Goal: Transaction & Acquisition: Purchase product/service

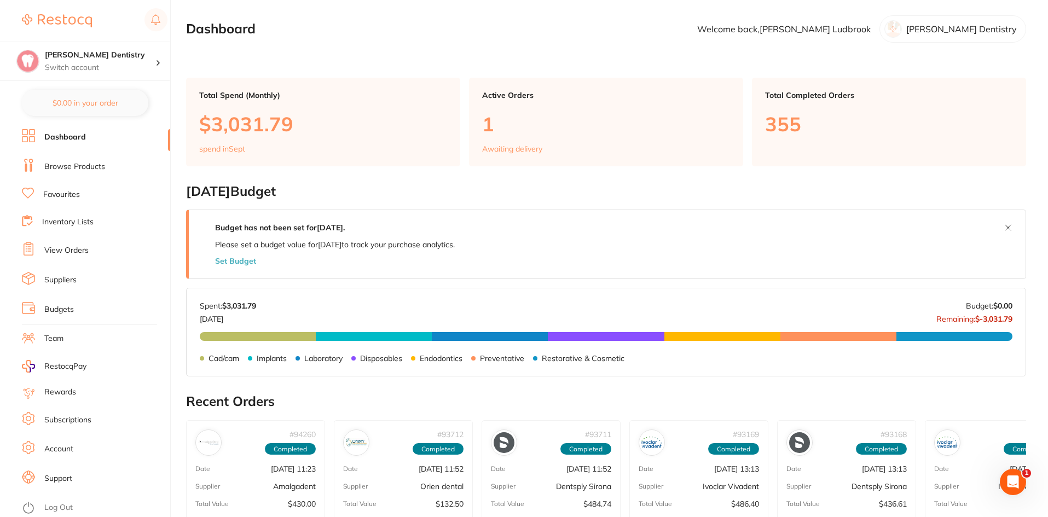
click at [63, 191] on link "Favourites" at bounding box center [61, 194] width 37 height 11
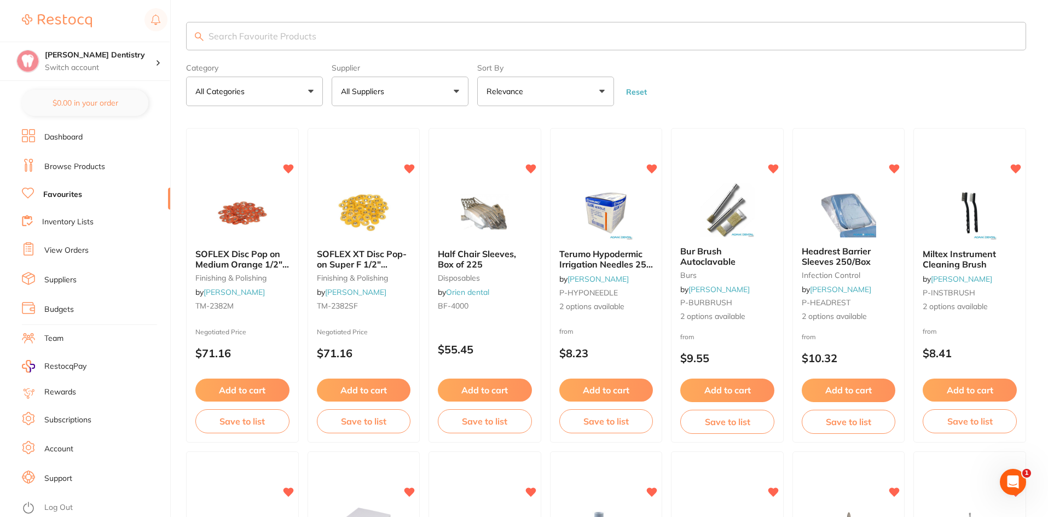
click at [242, 37] on input "search" at bounding box center [606, 36] width 840 height 28
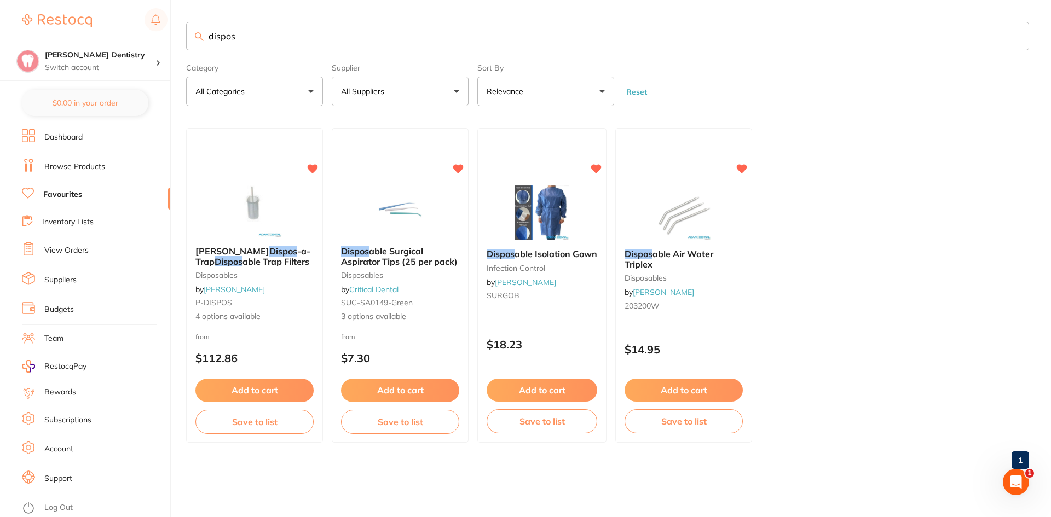
type input "dispos"
drag, startPoint x: 241, startPoint y: 38, endPoint x: 166, endPoint y: 40, distance: 75.0
click at [170, 47] on div "$430.00 [PERSON_NAME] Dentistry Switch account [PERSON_NAME] Dentistry $0.00 in…" at bounding box center [525, 258] width 1051 height 517
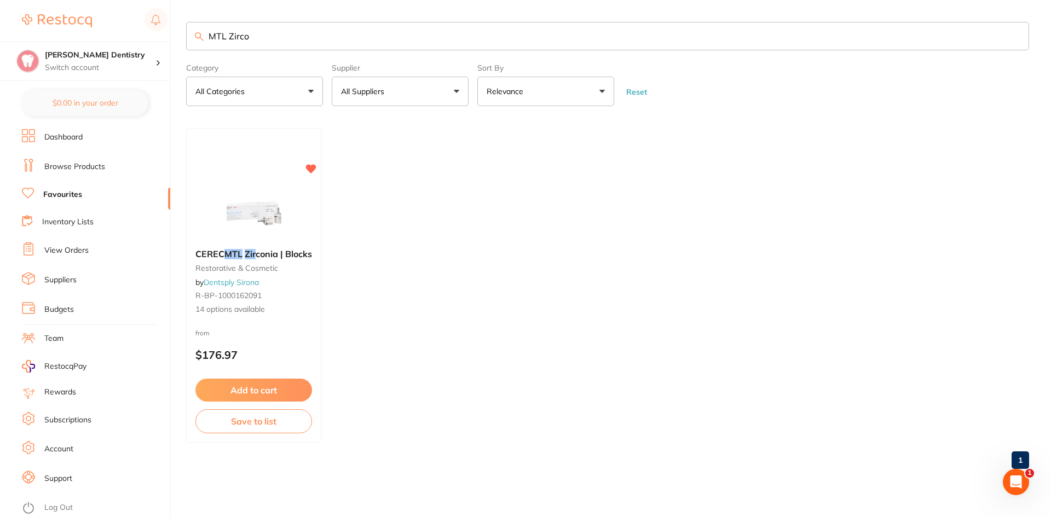
scroll to position [0, 0]
type input "MTL Zirconia"
click at [227, 387] on button "Add to cart" at bounding box center [252, 391] width 115 height 24
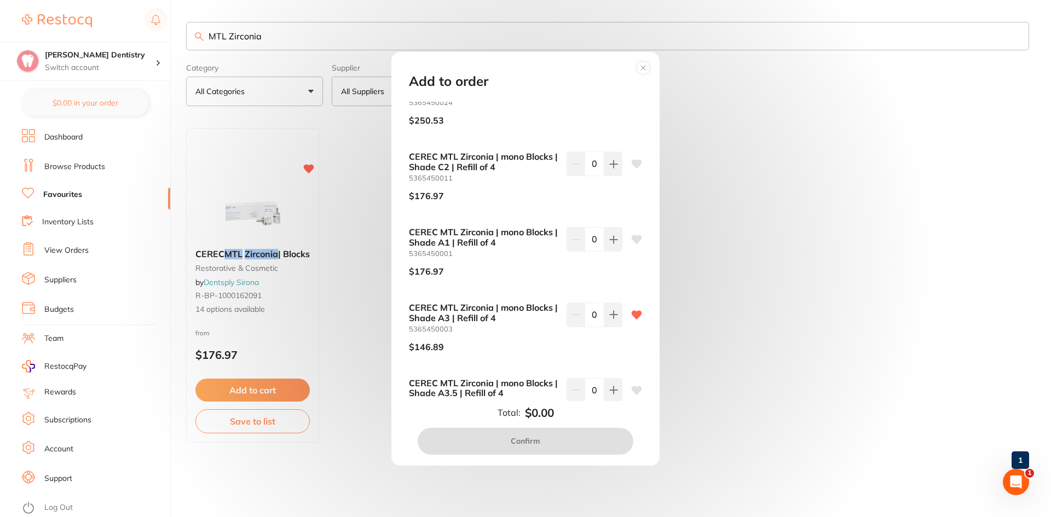
scroll to position [328, 0]
click at [609, 313] on icon at bounding box center [613, 313] width 9 height 9
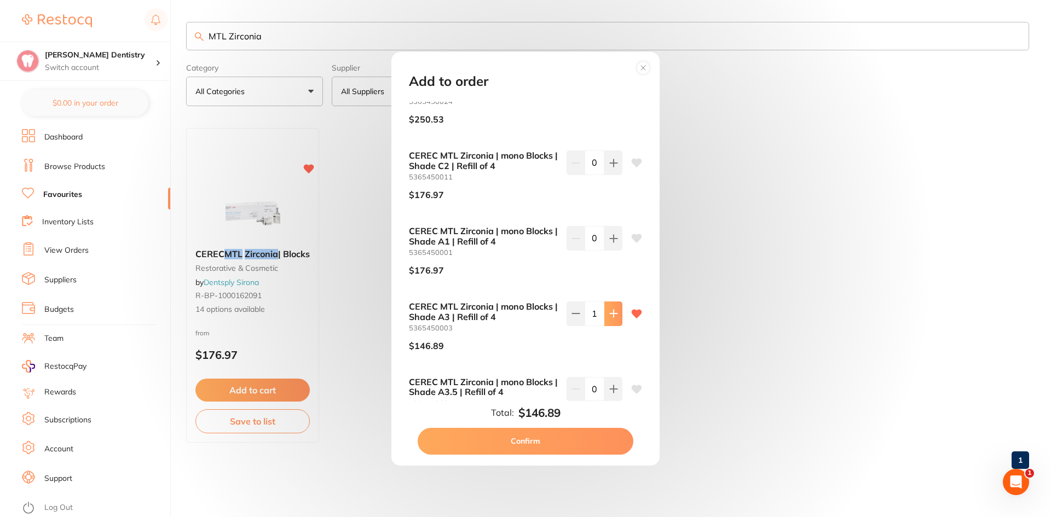
click at [609, 313] on icon at bounding box center [613, 313] width 9 height 9
type input "4"
click at [507, 438] on button "Confirm" at bounding box center [526, 441] width 216 height 26
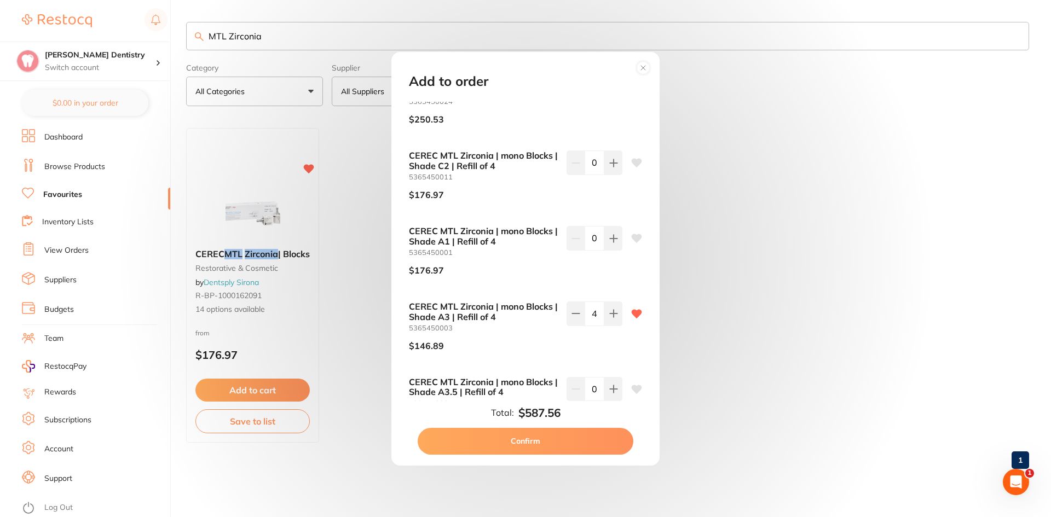
checkbox input "false"
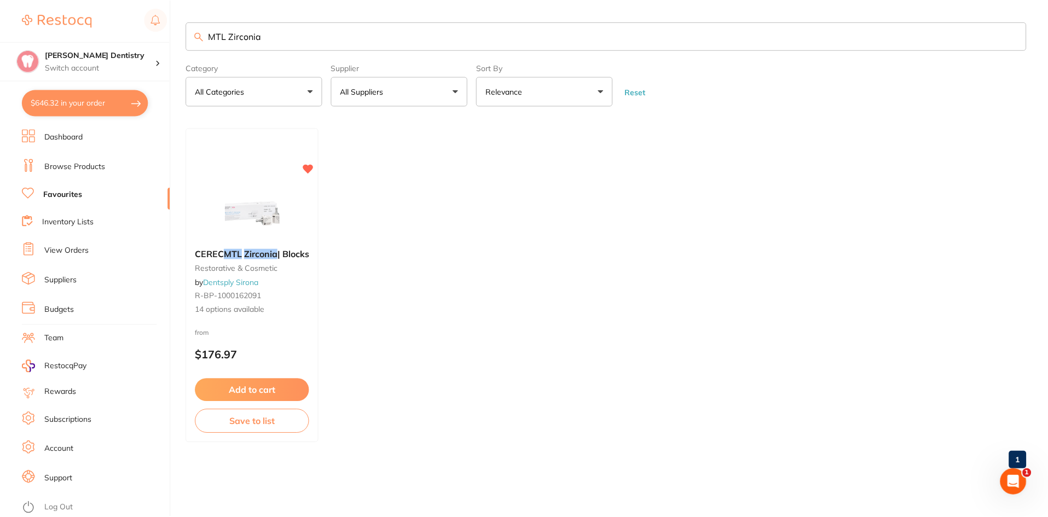
scroll to position [0, 0]
drag, startPoint x: 287, startPoint y: 33, endPoint x: 142, endPoint y: 34, distance: 145.0
click at [146, 40] on div "$646.32 [PERSON_NAME] Dentistry Switch account [PERSON_NAME] Dentistry $646.32 …" at bounding box center [525, 258] width 1051 height 517
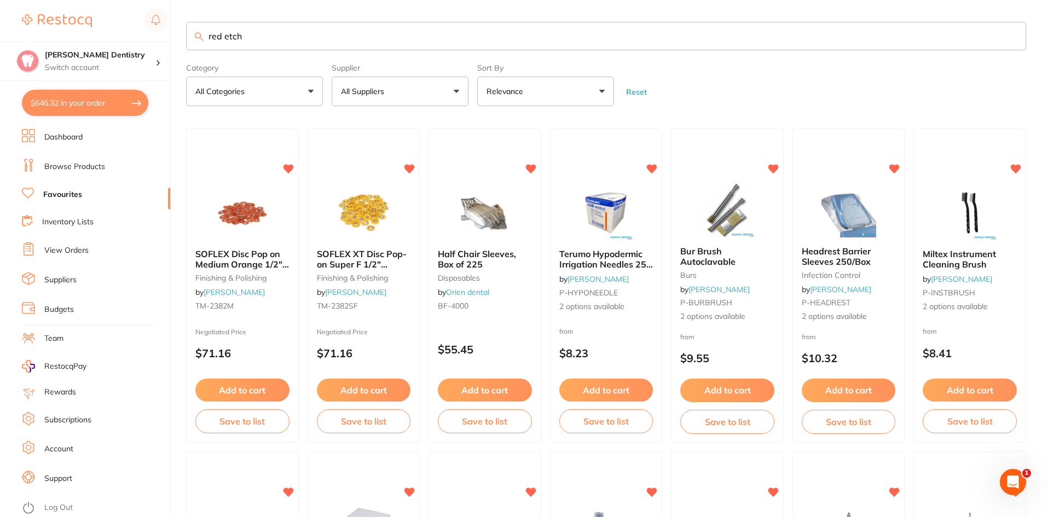
type input "red etch"
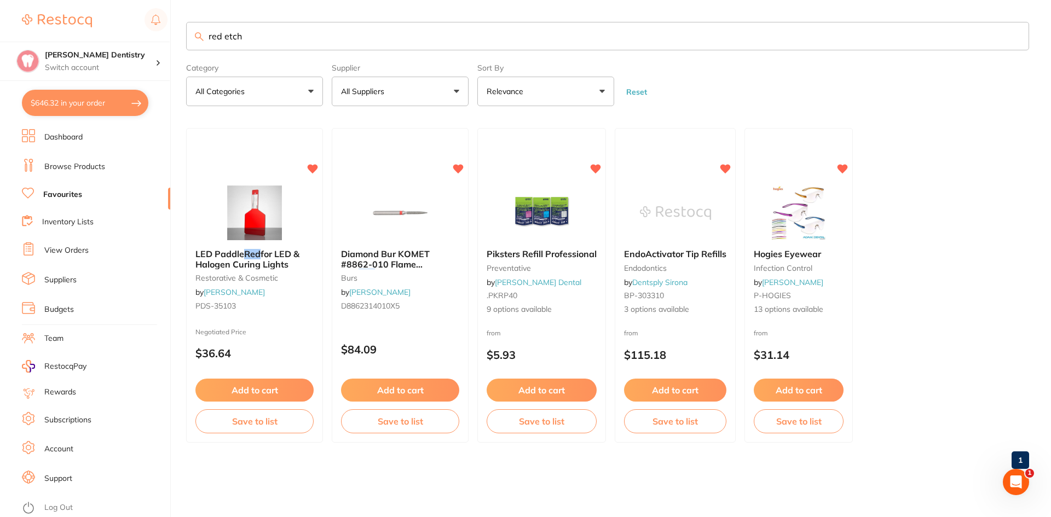
click at [78, 195] on link "Favourites" at bounding box center [62, 194] width 39 height 11
click at [459, 91] on button "All Suppliers" at bounding box center [400, 92] width 137 height 30
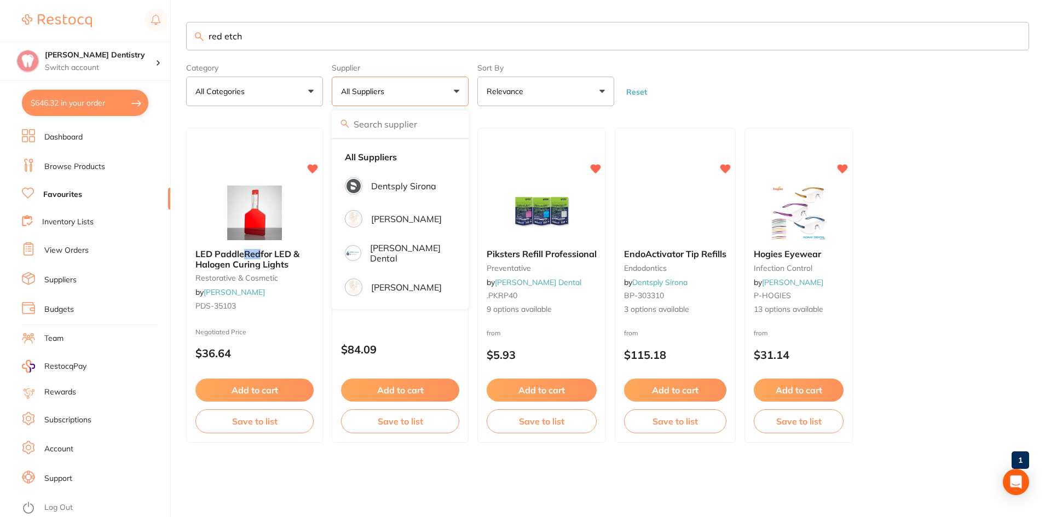
scroll to position [1, 0]
drag, startPoint x: 262, startPoint y: 42, endPoint x: 135, endPoint y: 43, distance: 127.5
click at [144, 51] on div "$646.32 [PERSON_NAME] Dentistry Switch account [PERSON_NAME] Dentistry $646.32 …" at bounding box center [525, 258] width 1051 height 517
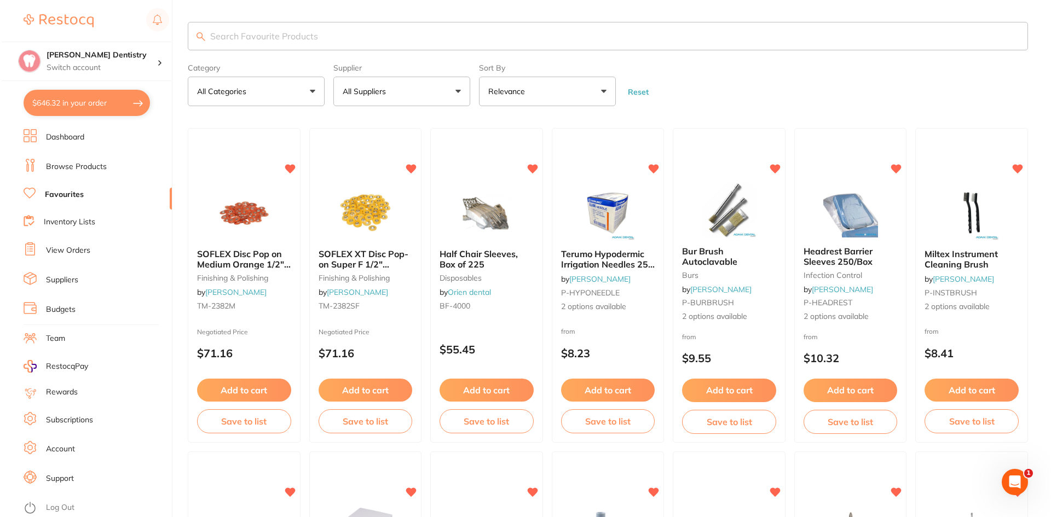
scroll to position [0, 0]
click at [456, 91] on button "All Suppliers" at bounding box center [400, 92] width 137 height 30
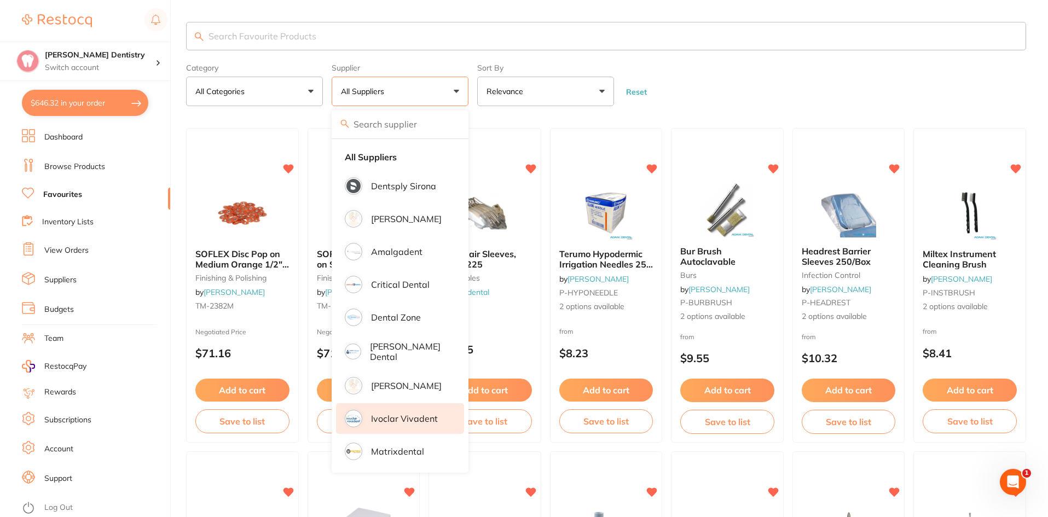
click at [385, 417] on p "Ivoclar Vivadent" at bounding box center [404, 419] width 67 height 10
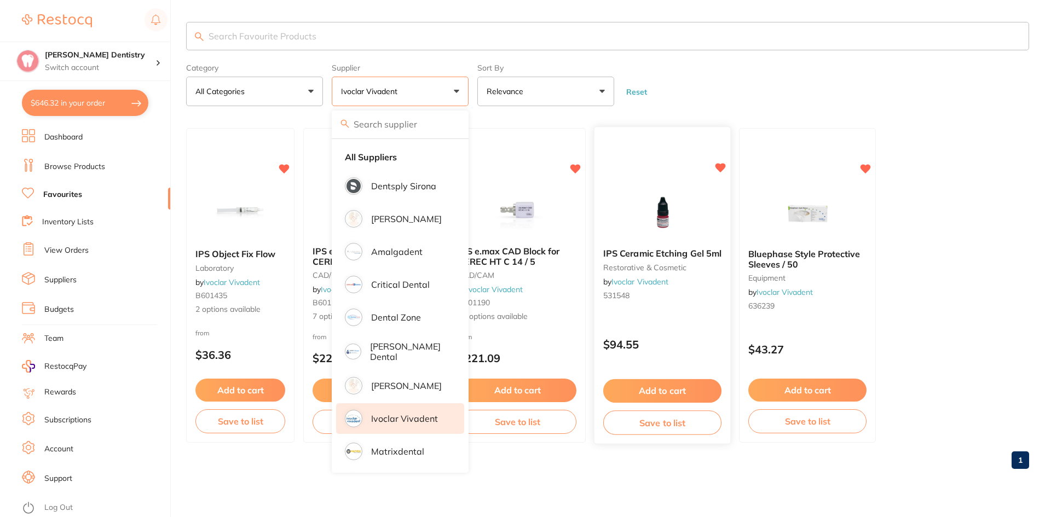
click at [665, 393] on button "Add to cart" at bounding box center [662, 391] width 118 height 24
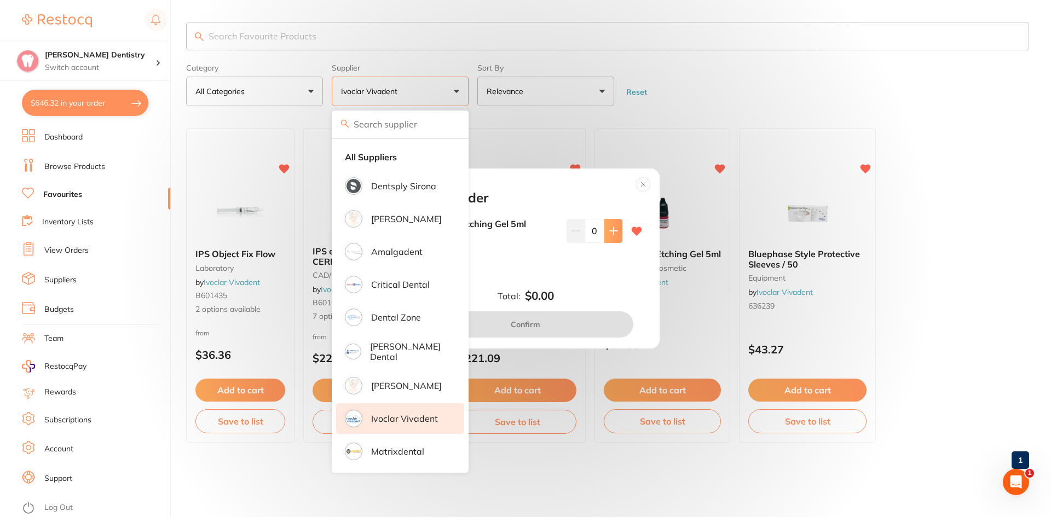
click at [614, 232] on icon at bounding box center [613, 231] width 9 height 9
type input "1"
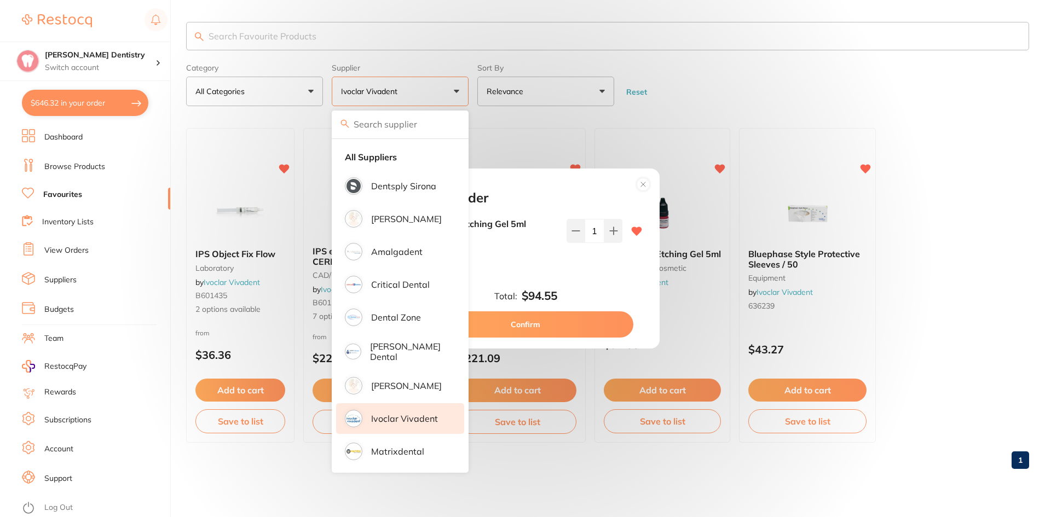
click at [548, 321] on button "Confirm" at bounding box center [526, 324] width 216 height 26
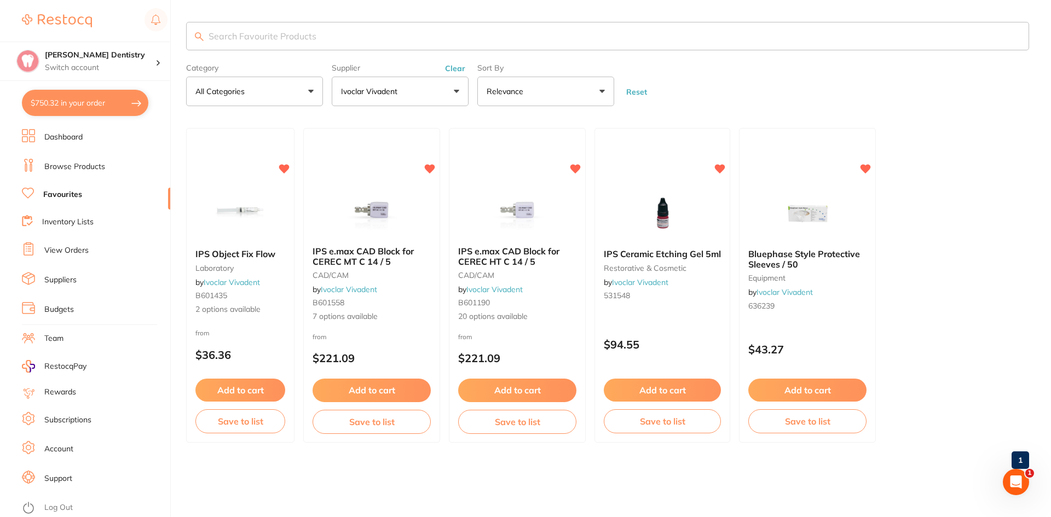
click at [77, 106] on button "$750.32 in your order" at bounding box center [85, 103] width 126 height 26
checkbox input "true"
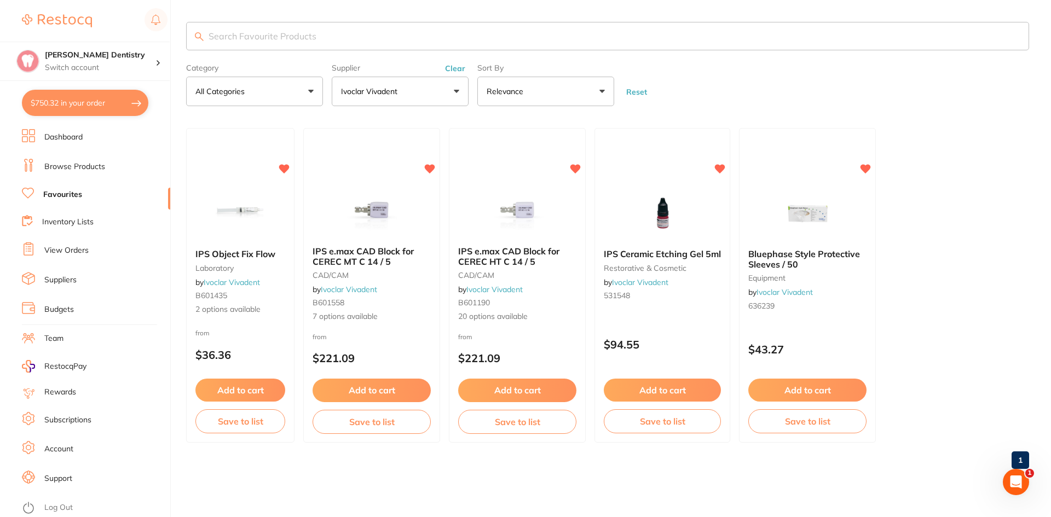
checkbox input "true"
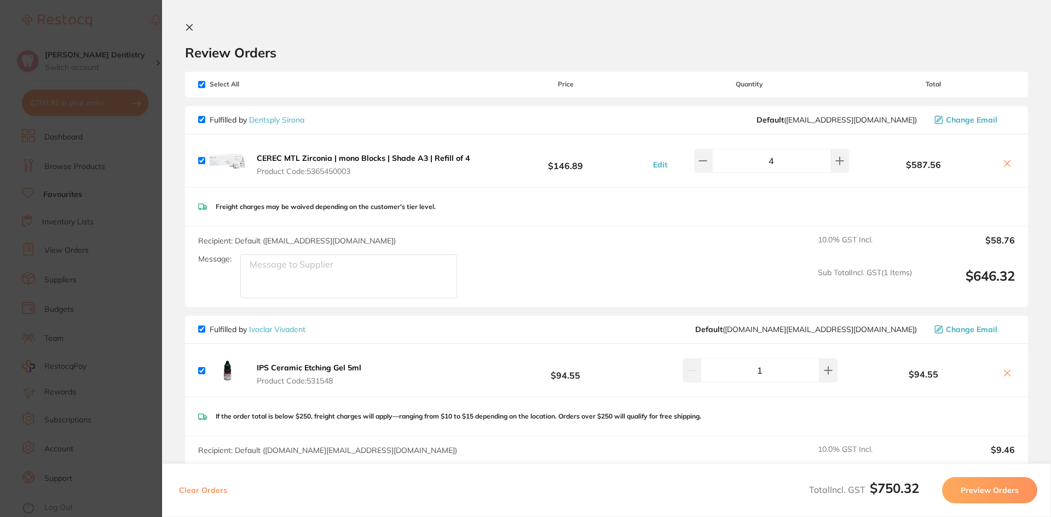
scroll to position [178, 0]
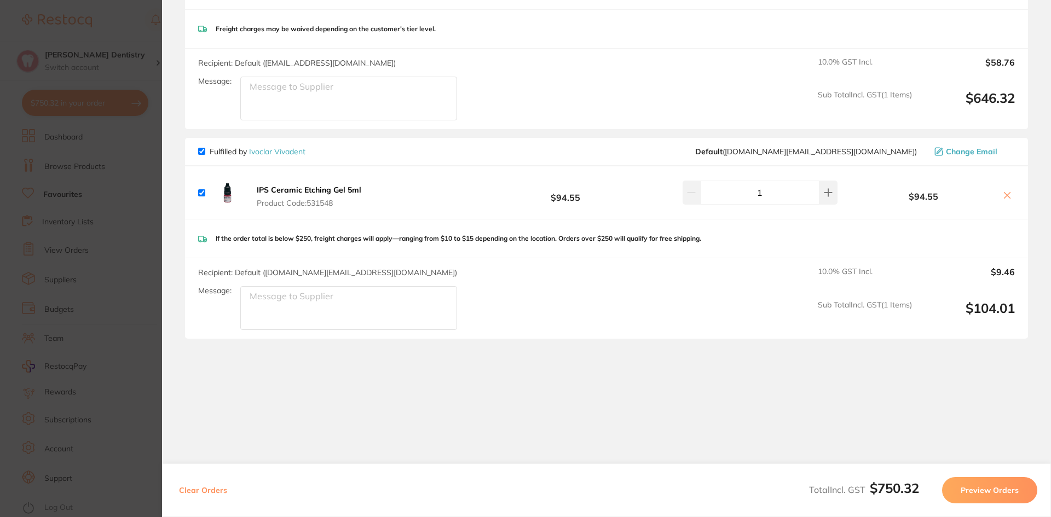
click at [976, 485] on button "Preview Orders" at bounding box center [989, 490] width 95 height 26
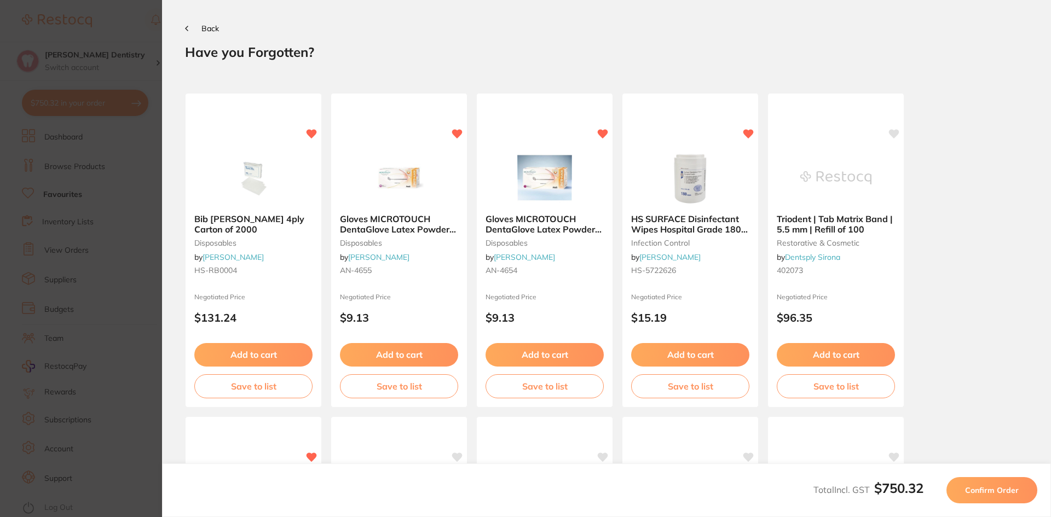
scroll to position [0, 0]
click at [987, 494] on span "Confirm Order" at bounding box center [992, 490] width 54 height 10
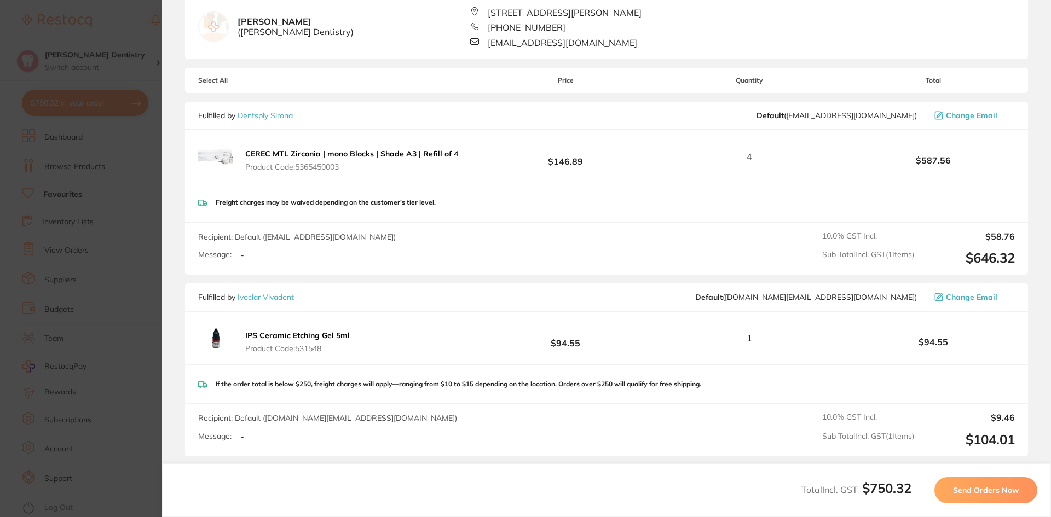
scroll to position [213, 0]
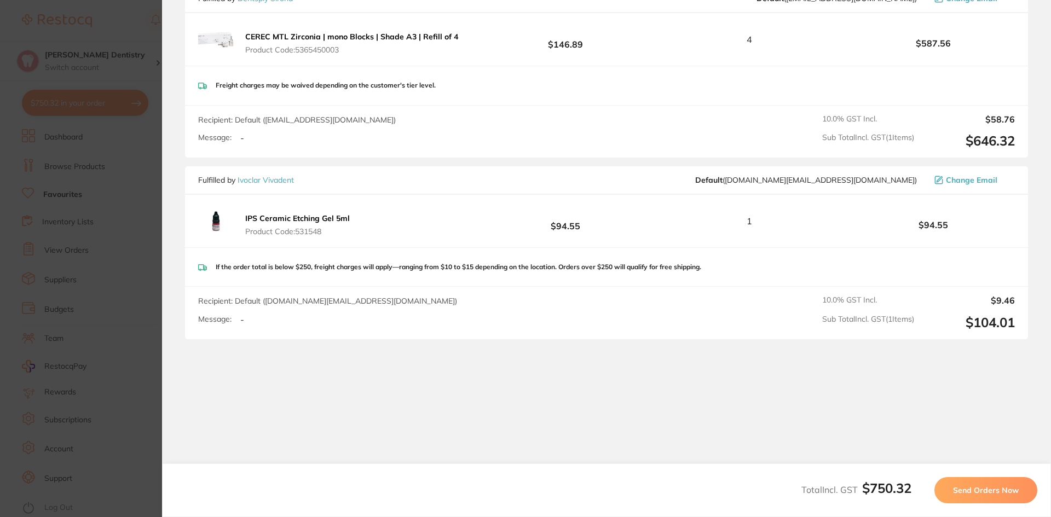
click at [981, 493] on span "Send Orders Now" at bounding box center [986, 490] width 66 height 10
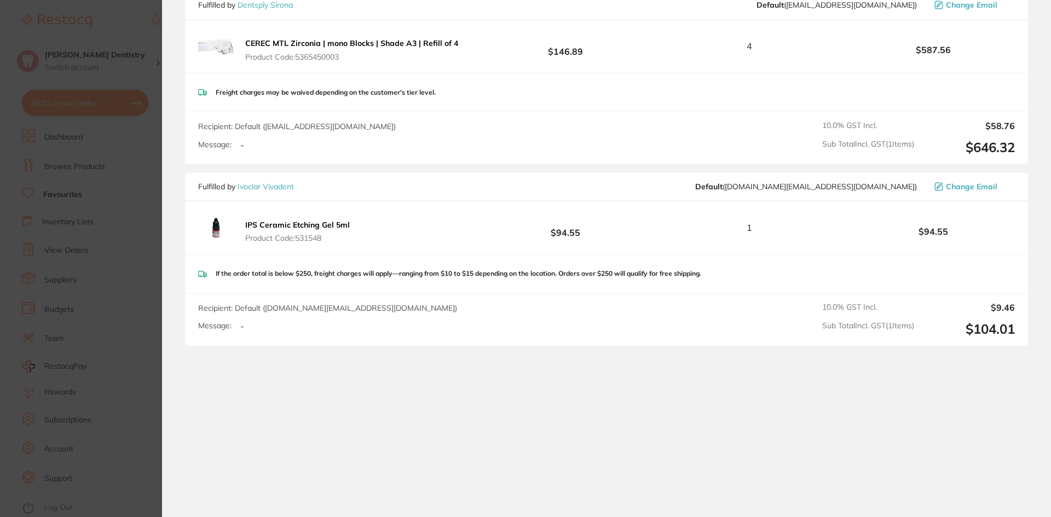
scroll to position [71, 0]
